Goal: Information Seeking & Learning: Understand process/instructions

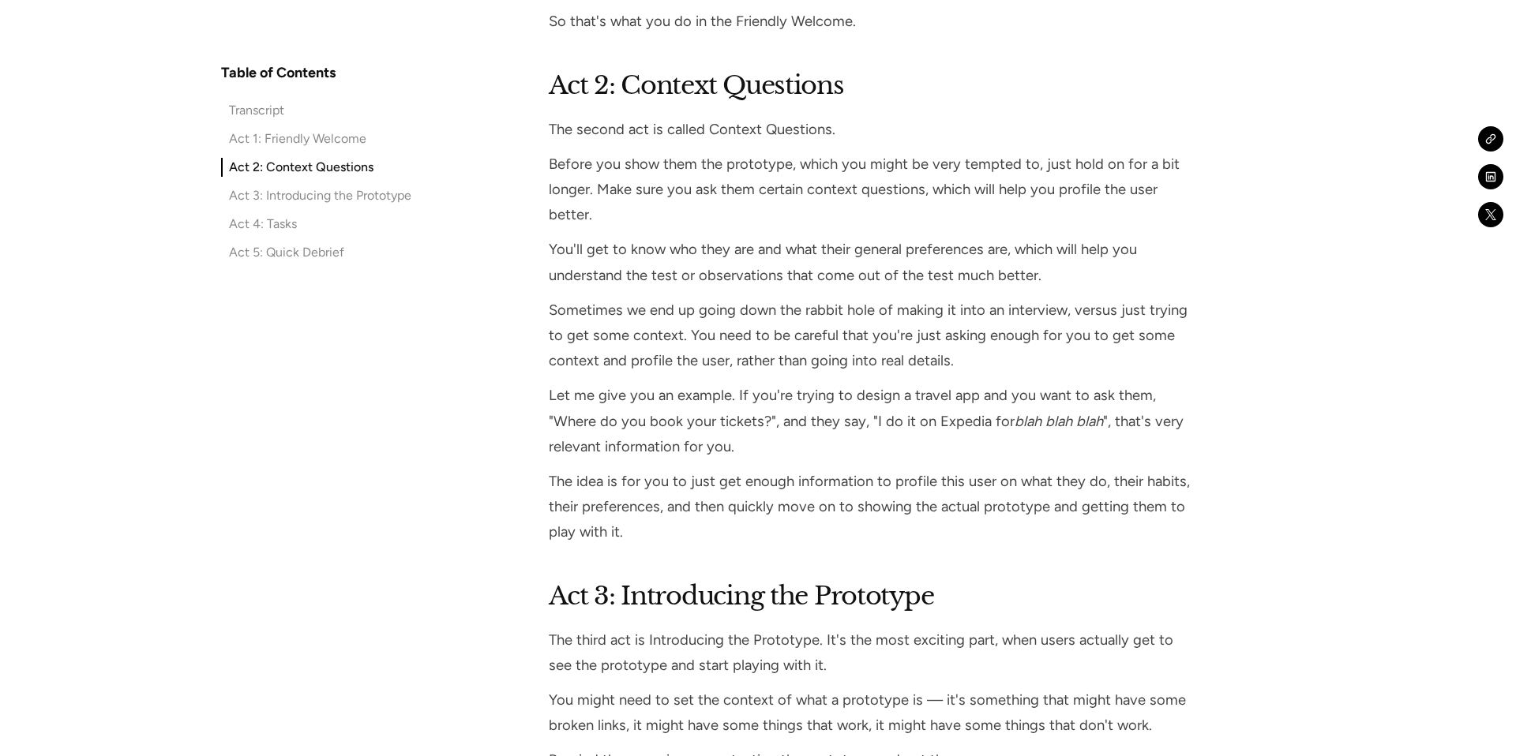
scroll to position [2425, 0]
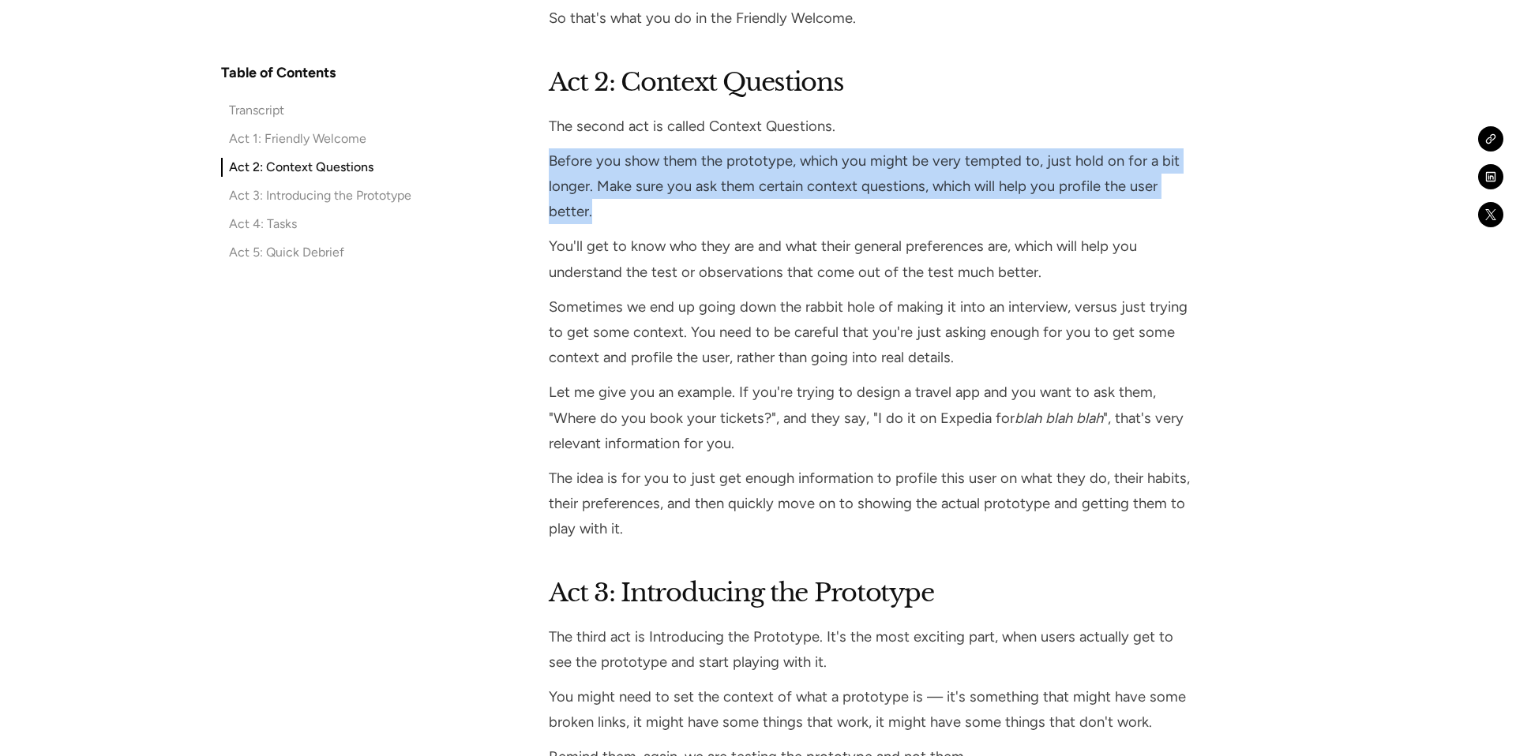
drag, startPoint x: 550, startPoint y: 162, endPoint x: 596, endPoint y: 205, distance: 63.1
click at [596, 205] on p "Before you show them the prototype, which you might be very tempted to, just ho…" at bounding box center [870, 186] width 643 height 77
copy p "Before you show them the prototype, which you might be very tempted to, just ho…"
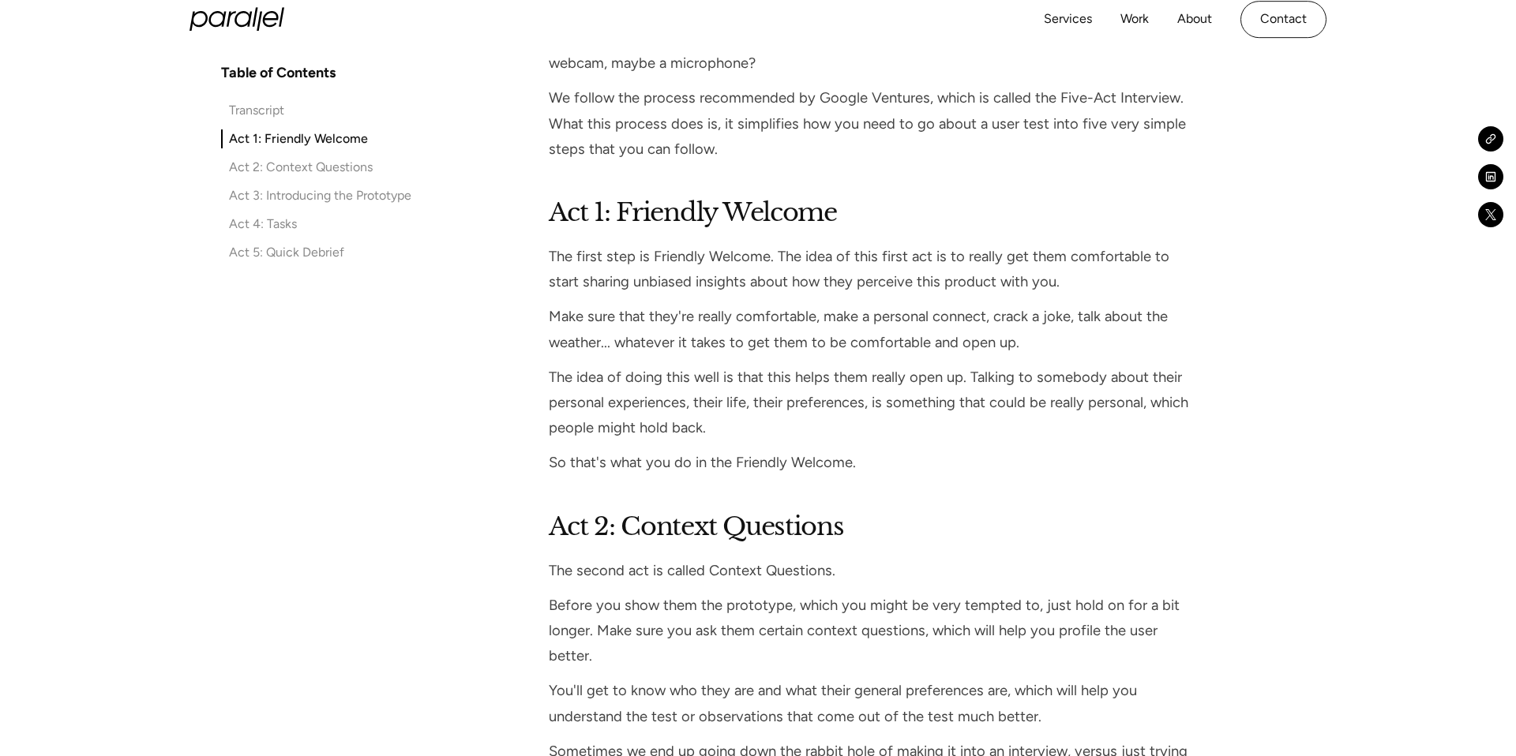
scroll to position [1977, 0]
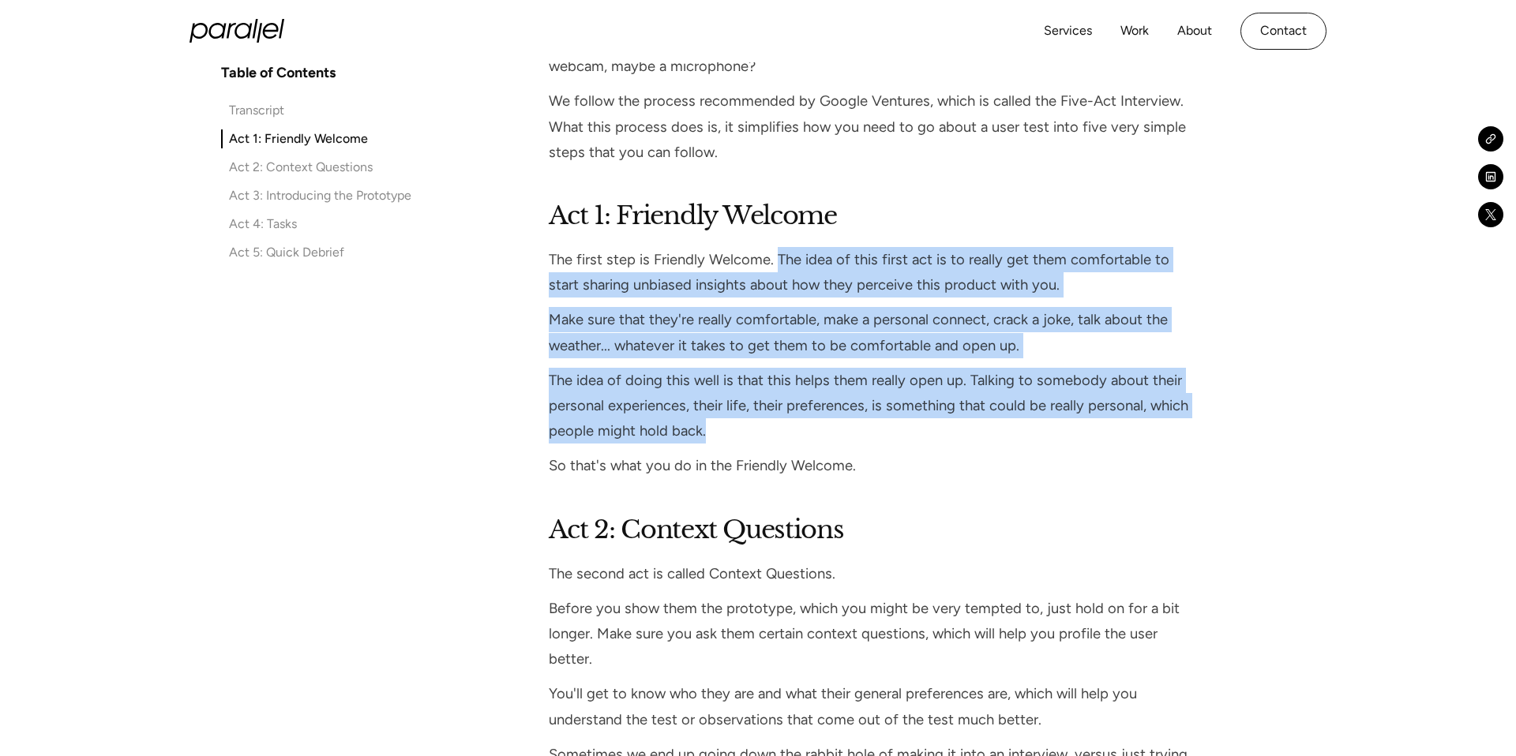
drag, startPoint x: 776, startPoint y: 260, endPoint x: 763, endPoint y: 427, distance: 167.9
click at [763, 427] on div "Act 1: Friendly Welcome The first step is Friendly Welcome. The idea of this fi…" at bounding box center [870, 338] width 643 height 283
copy div "The idea of this first act is to really get them comfortable to start sharing u…"
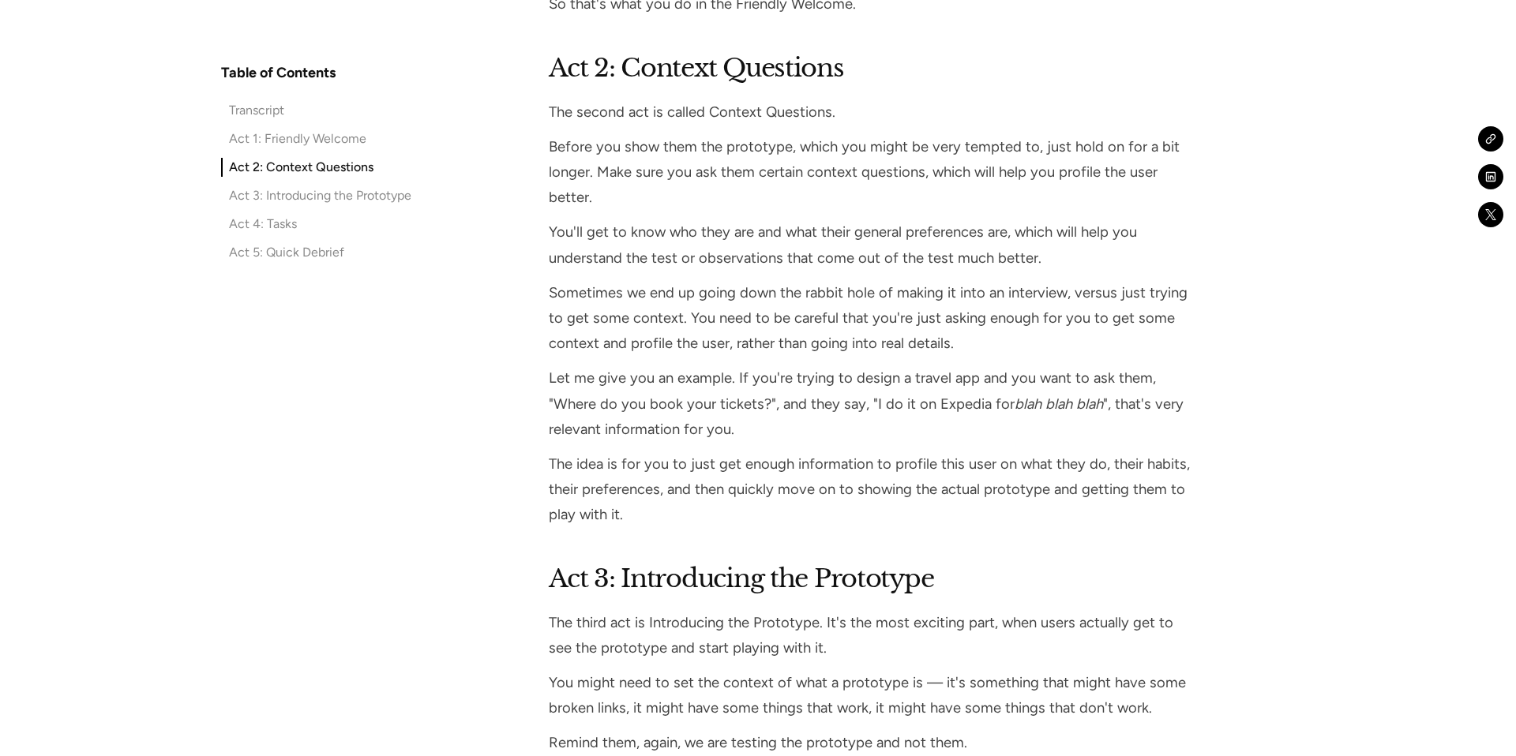
scroll to position [2458, 0]
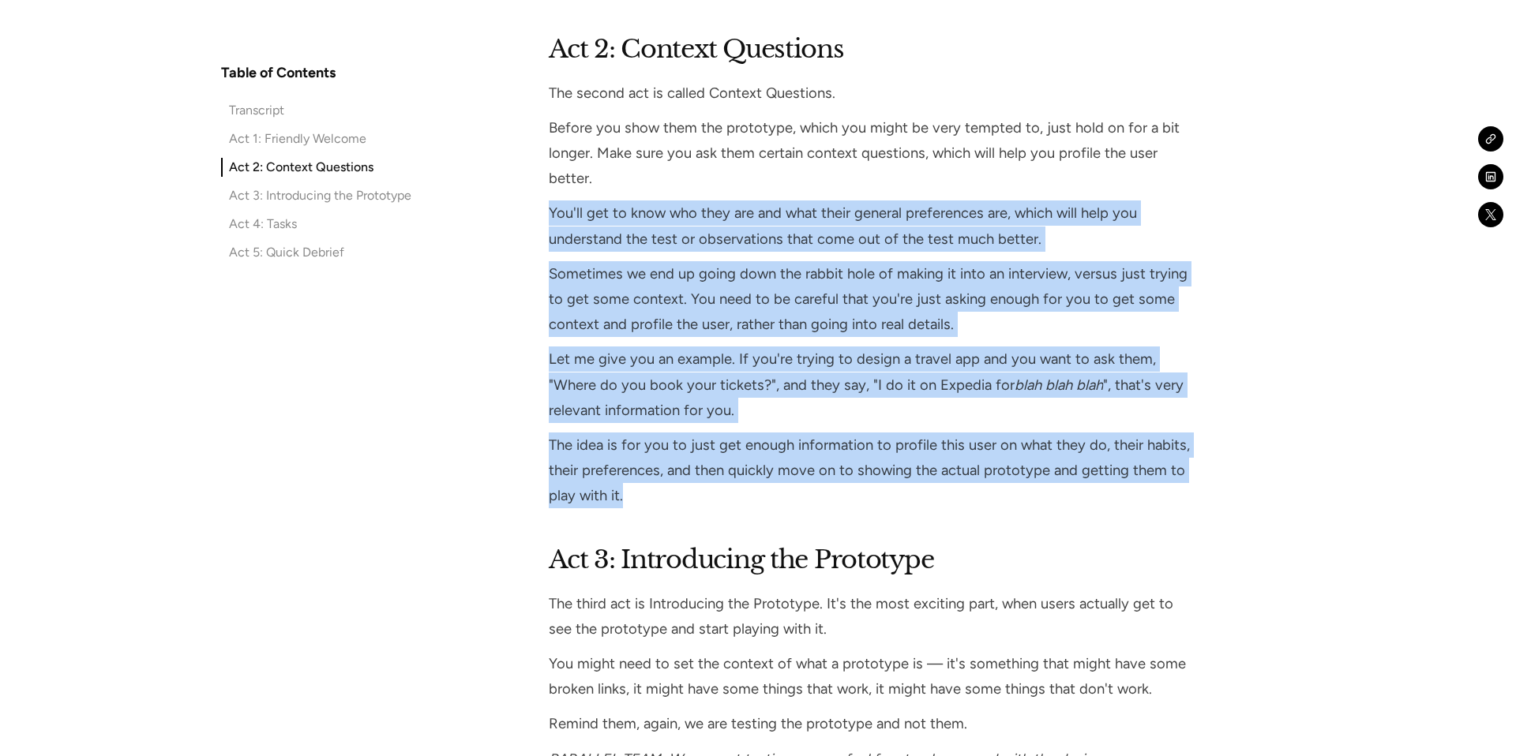
drag, startPoint x: 549, startPoint y: 212, endPoint x: 669, endPoint y: 500, distance: 312.2
click at [669, 500] on div "Act 2: Context Questions The second act is called Context Questions. Before you…" at bounding box center [870, 269] width 643 height 479
copy div "You'll get to know who they are and what their general preferences are, which w…"
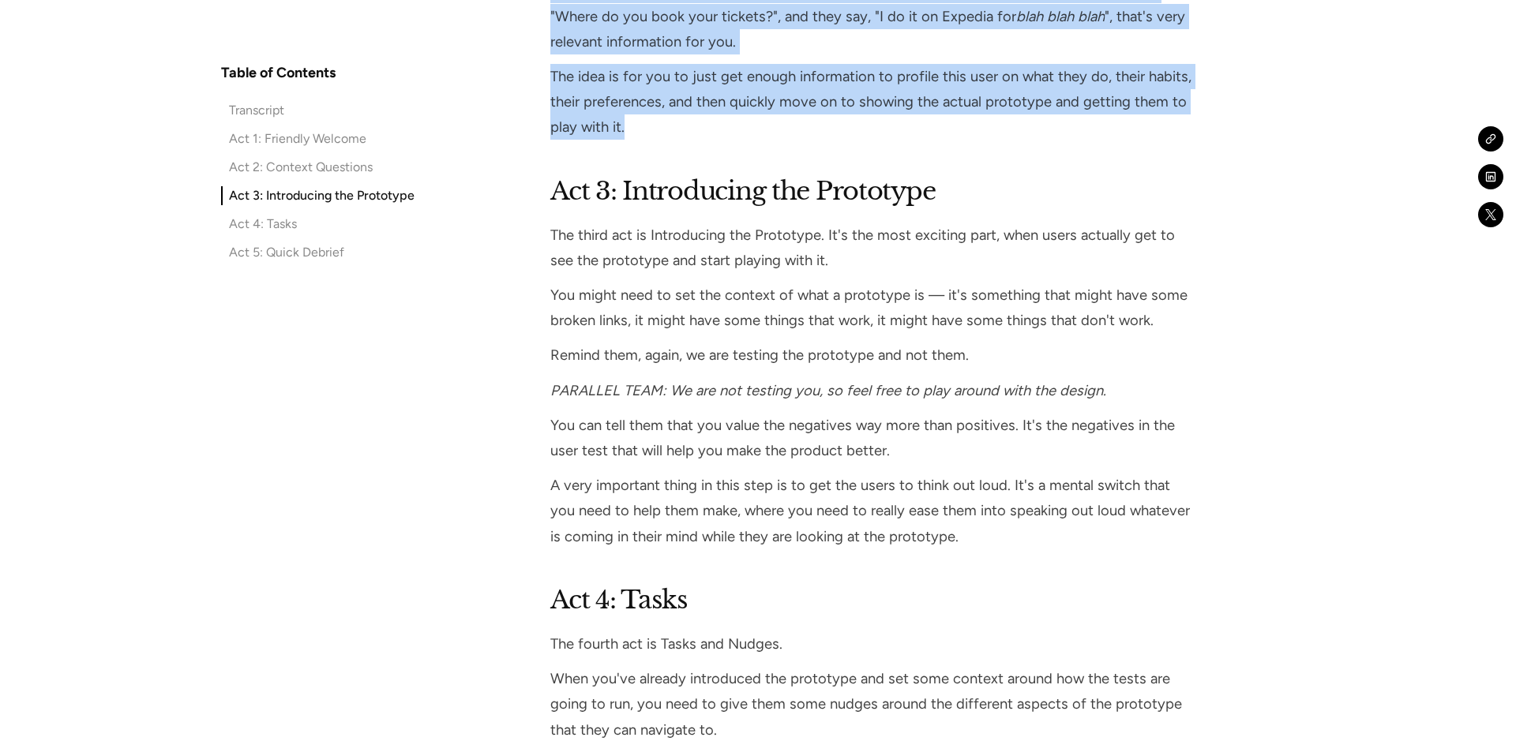
scroll to position [2866, 0]
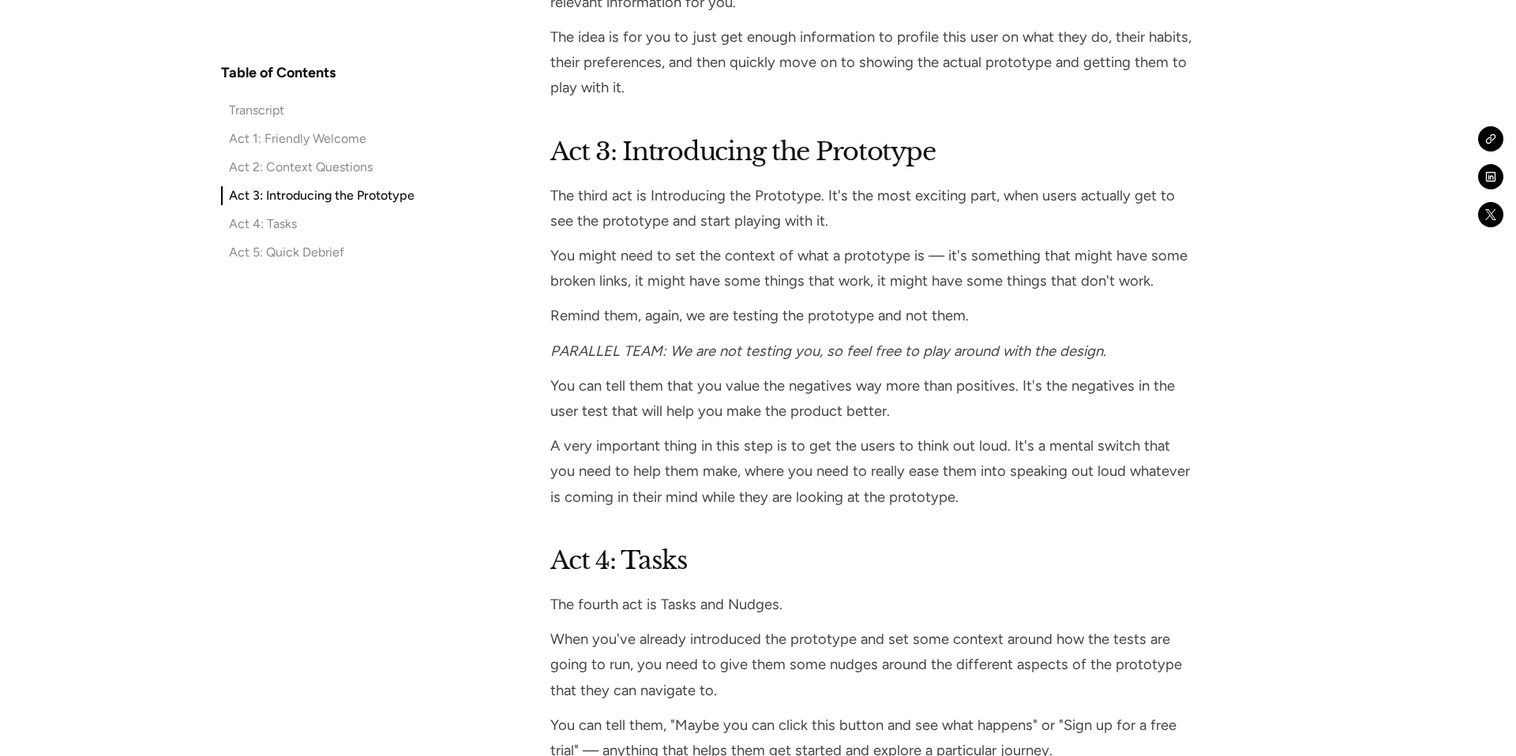
click at [587, 257] on p "You might need to set the context of what a prototype is — it's something that …" at bounding box center [871, 268] width 643 height 51
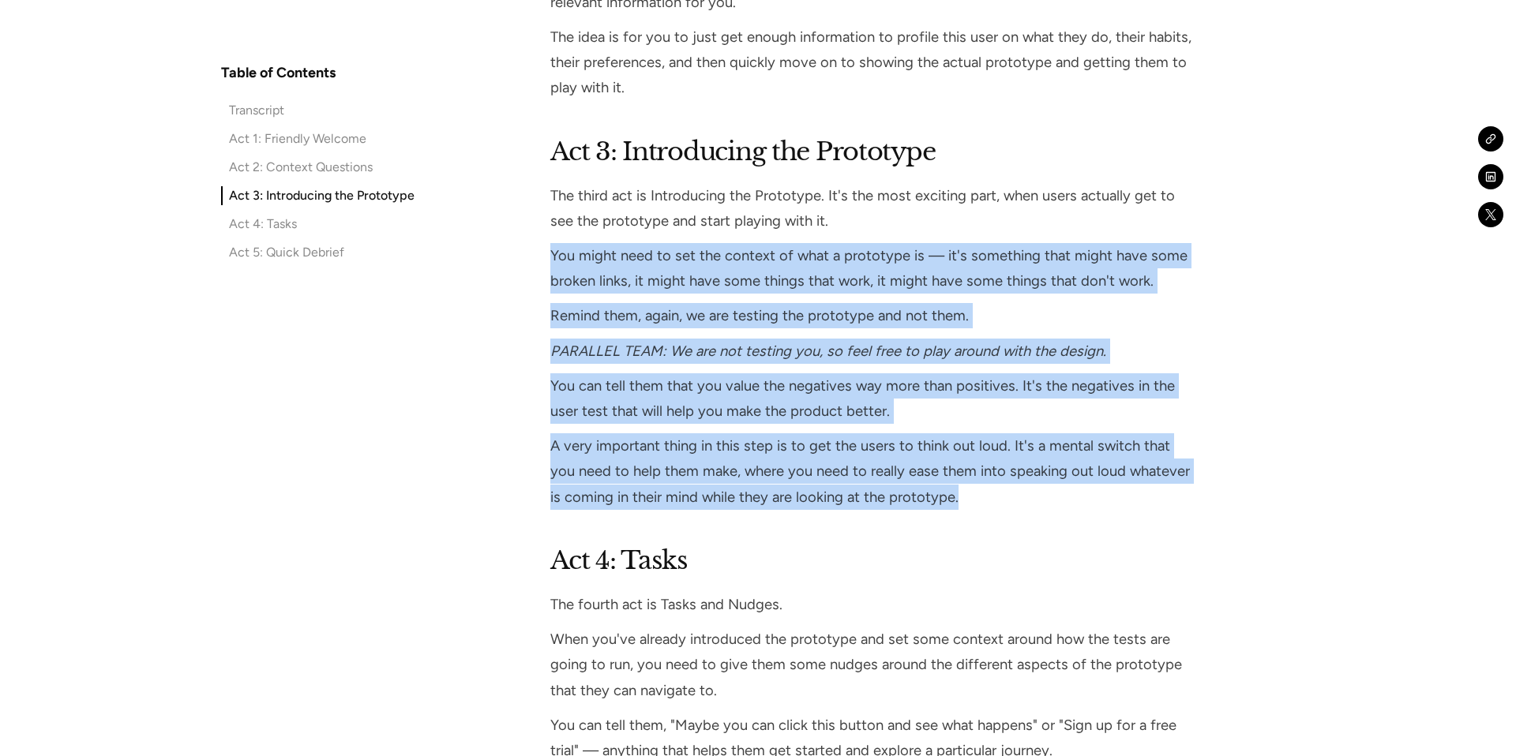
drag, startPoint x: 552, startPoint y: 257, endPoint x: 956, endPoint y: 498, distance: 470.9
click at [956, 498] on div "Act 3: Introducing the Prototype The third act is Introducing the Prototype. It…" at bounding box center [871, 321] width 643 height 377
copy div "You might need to set the context of what a prototype is — it's something that …"
